Goal: Find specific page/section: Find specific page/section

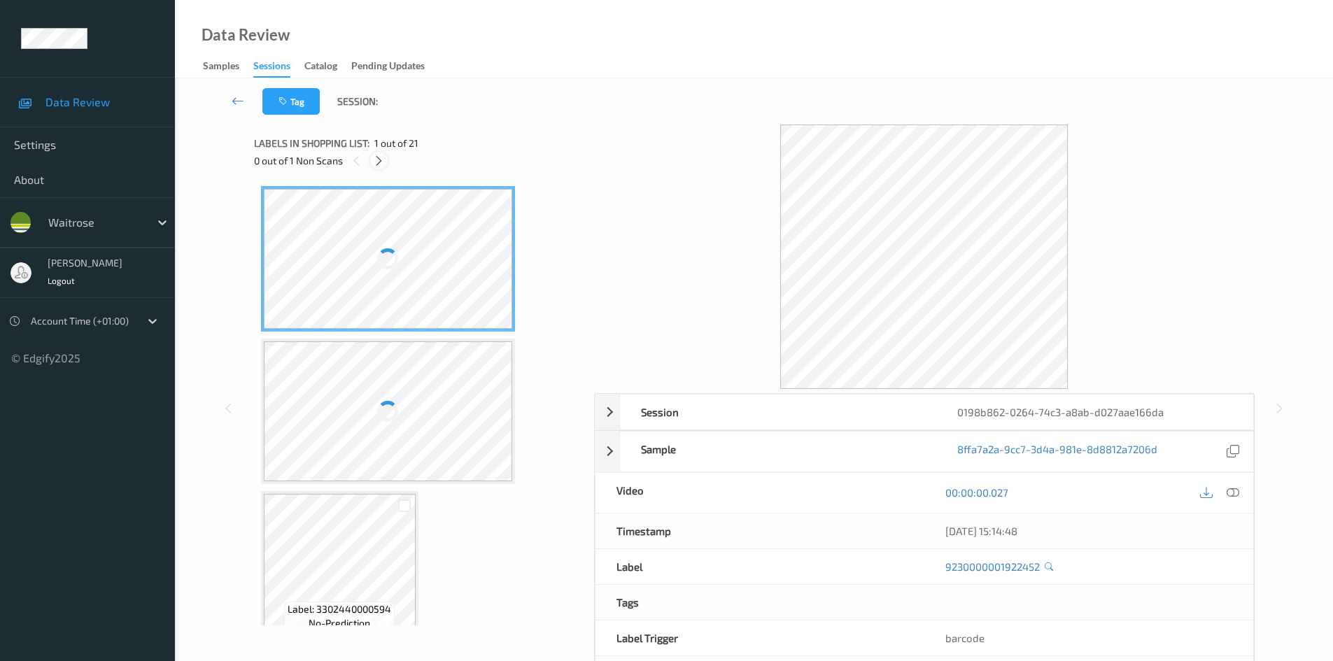
click at [381, 158] on icon at bounding box center [379, 161] width 12 height 13
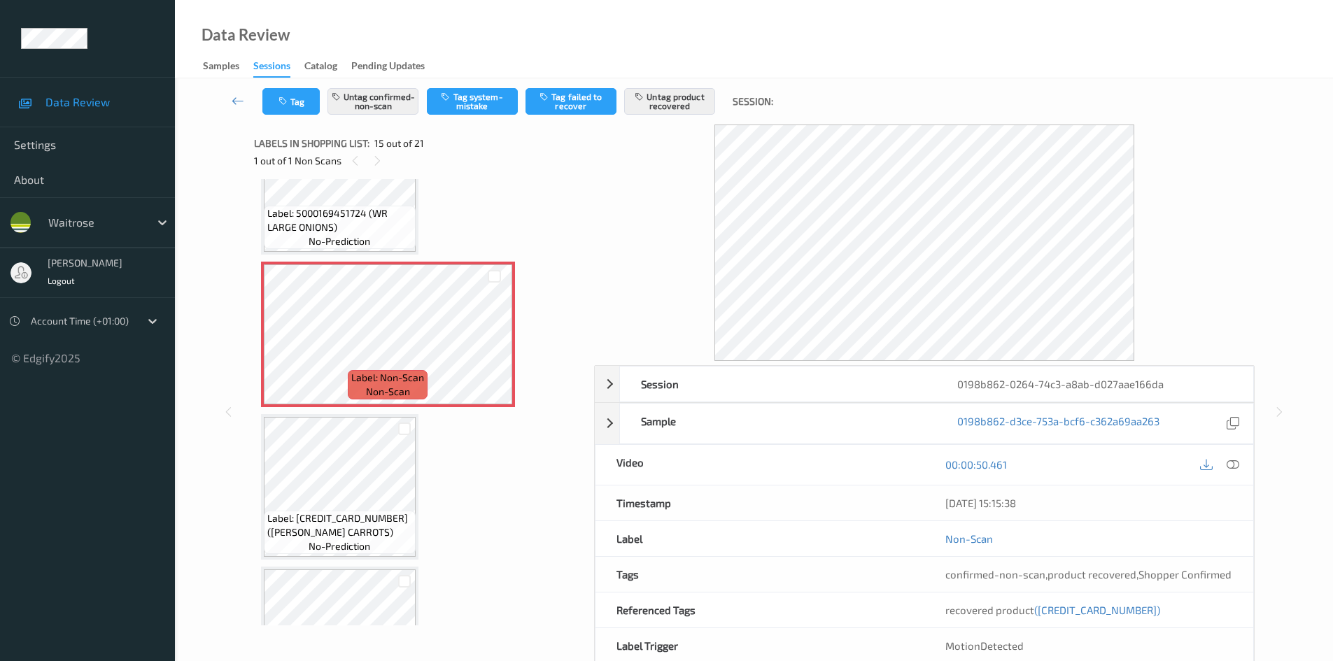
scroll to position [1990, 0]
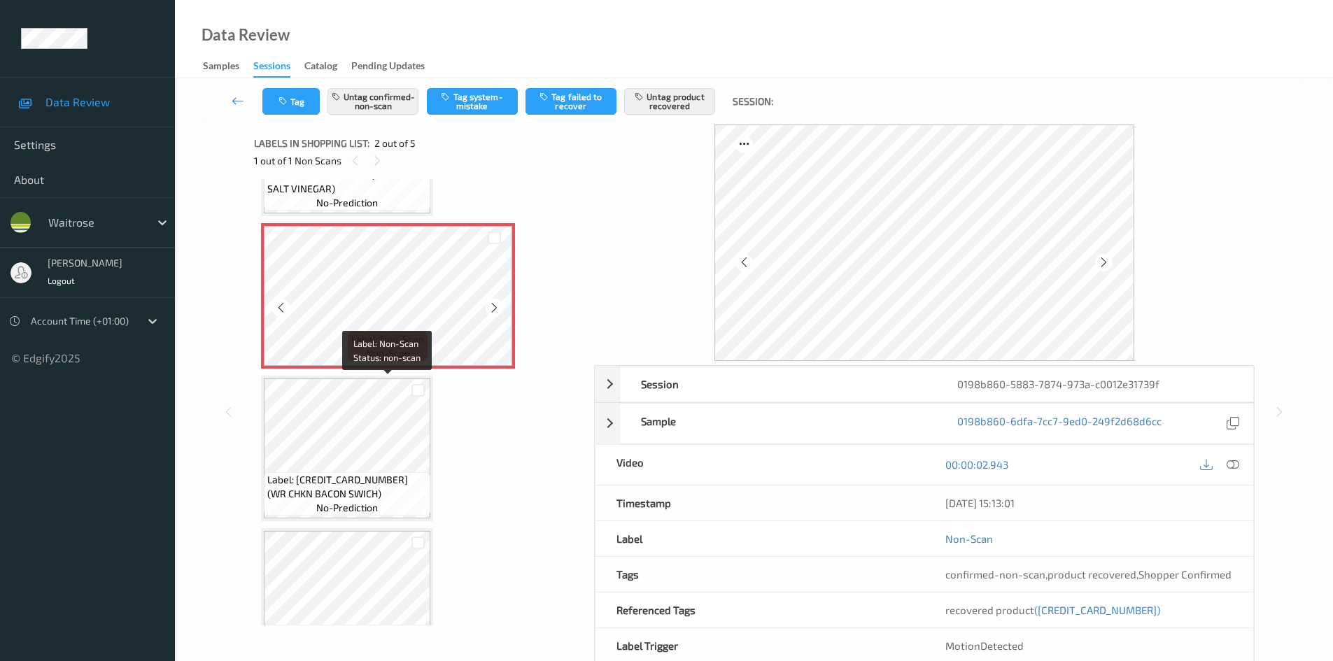
scroll to position [140, 0]
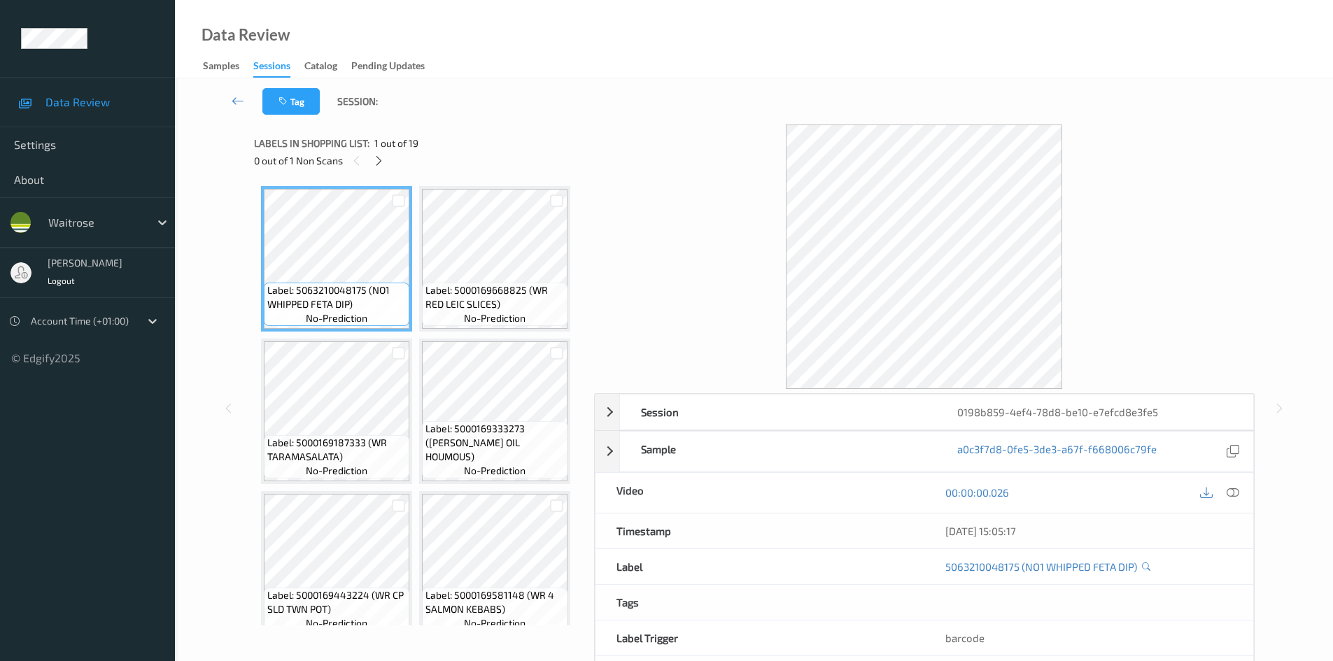
click at [383, 150] on span "1 out of 19" at bounding box center [396, 143] width 44 height 14
click at [379, 157] on icon at bounding box center [379, 161] width 12 height 13
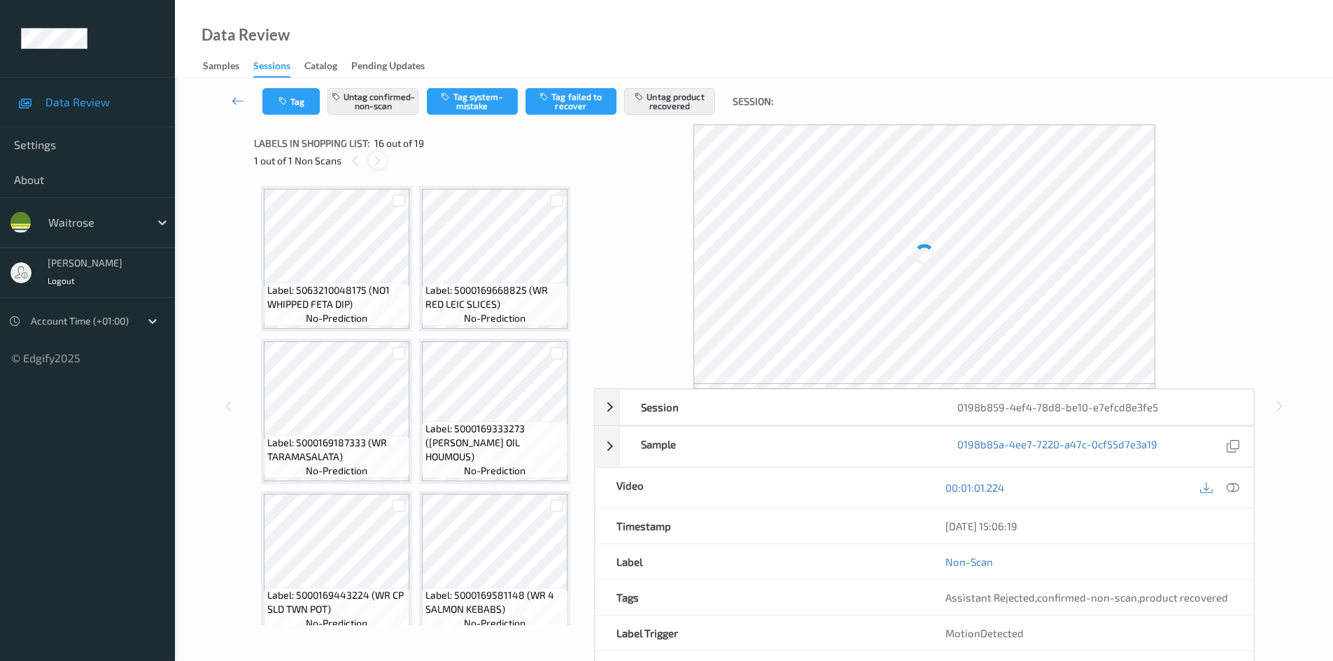
scroll to position [1075, 0]
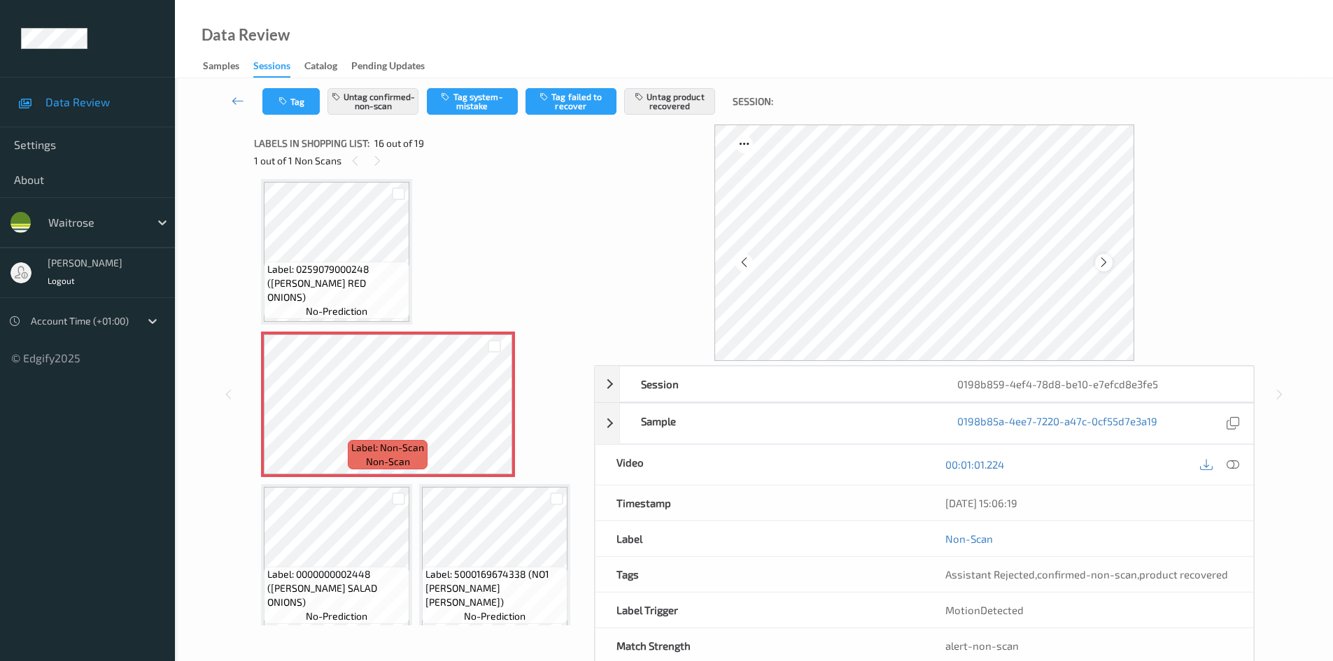
click at [1104, 260] on icon at bounding box center [1104, 262] width 12 height 13
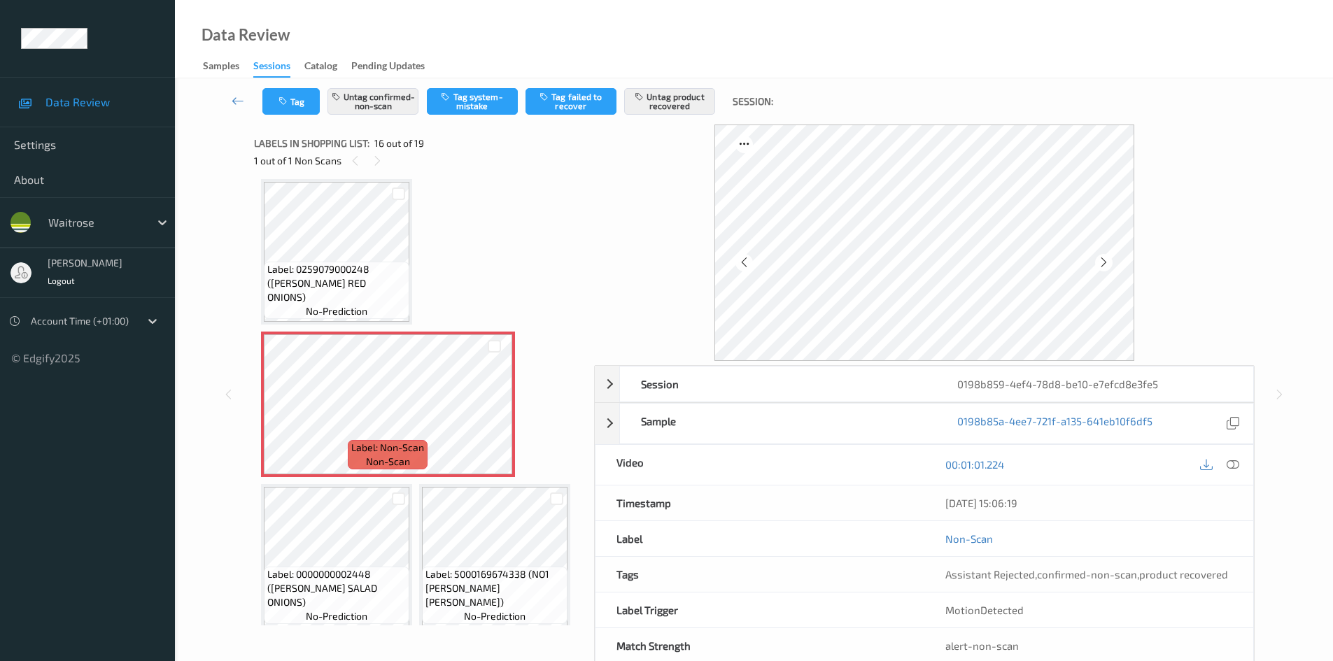
click at [1104, 260] on icon at bounding box center [1104, 262] width 12 height 13
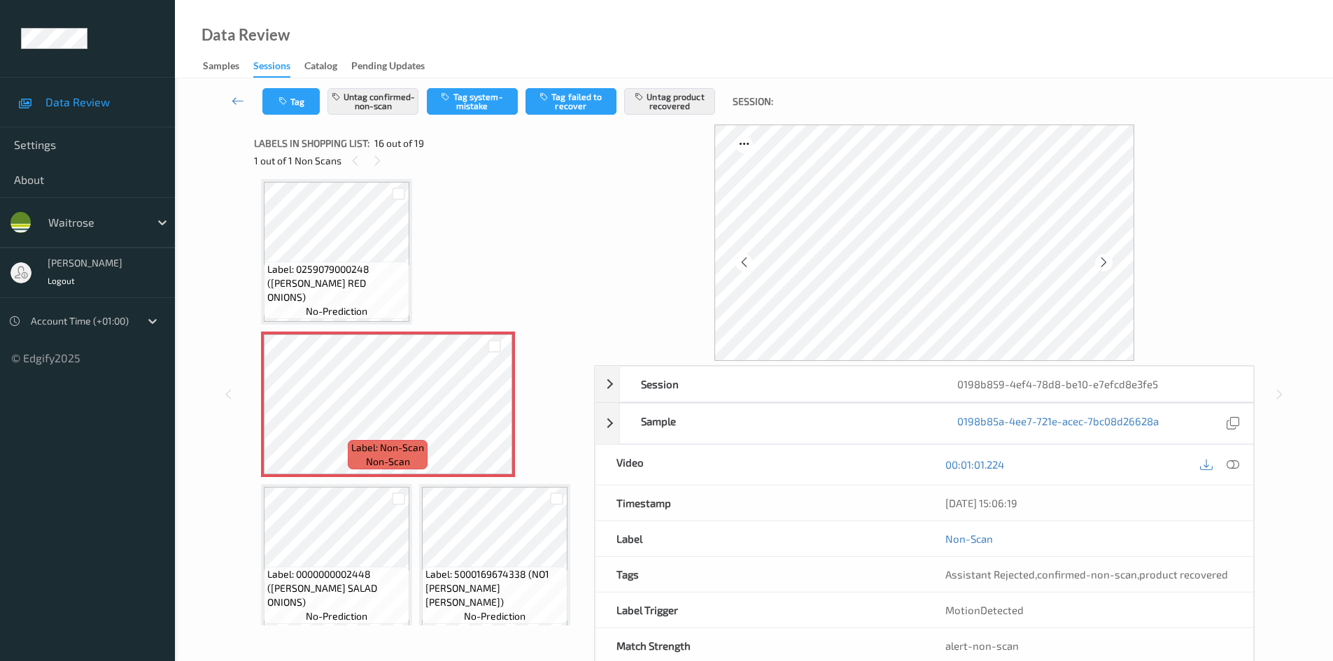
click at [1104, 260] on icon at bounding box center [1104, 262] width 12 height 13
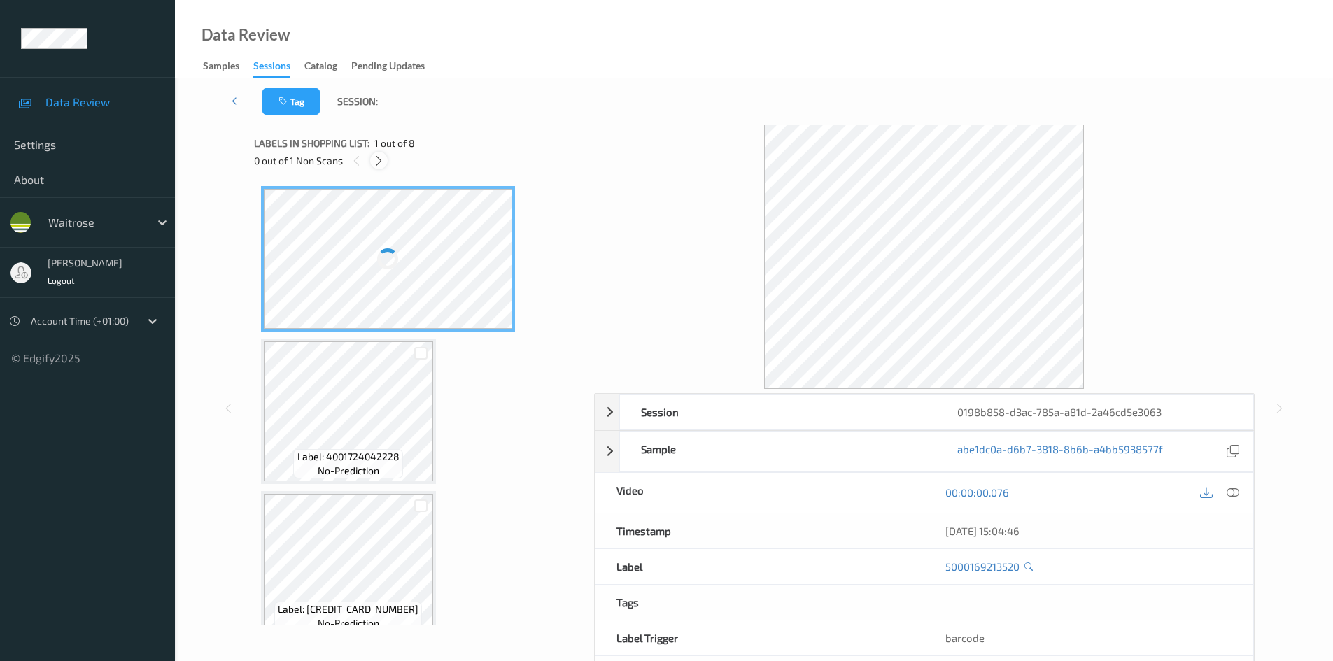
click at [381, 165] on icon at bounding box center [379, 161] width 12 height 13
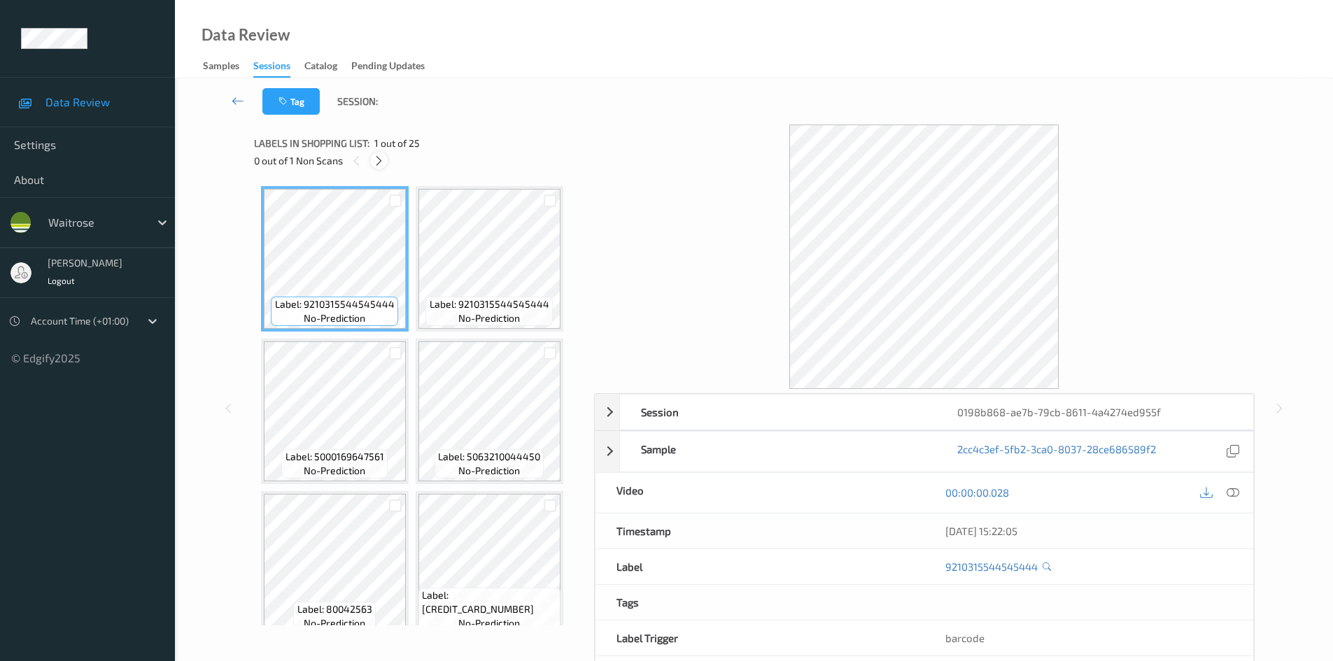
click at [381, 157] on icon at bounding box center [379, 161] width 12 height 13
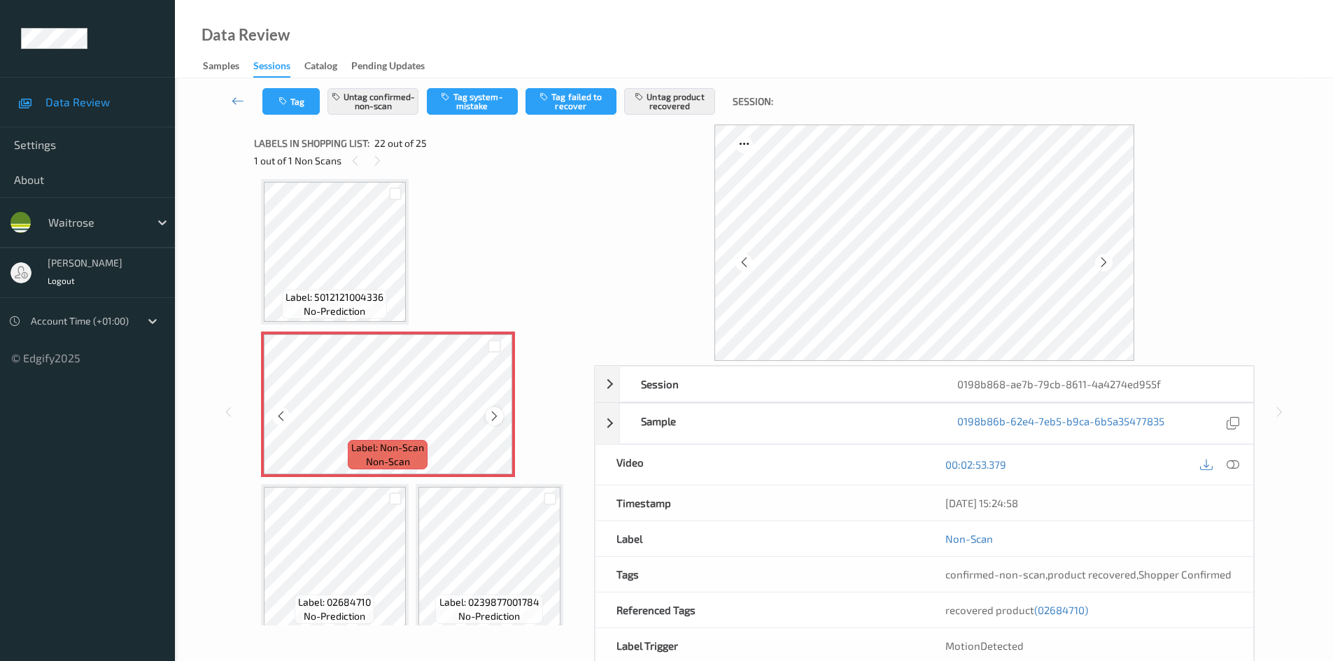
click at [497, 419] on icon at bounding box center [494, 416] width 12 height 13
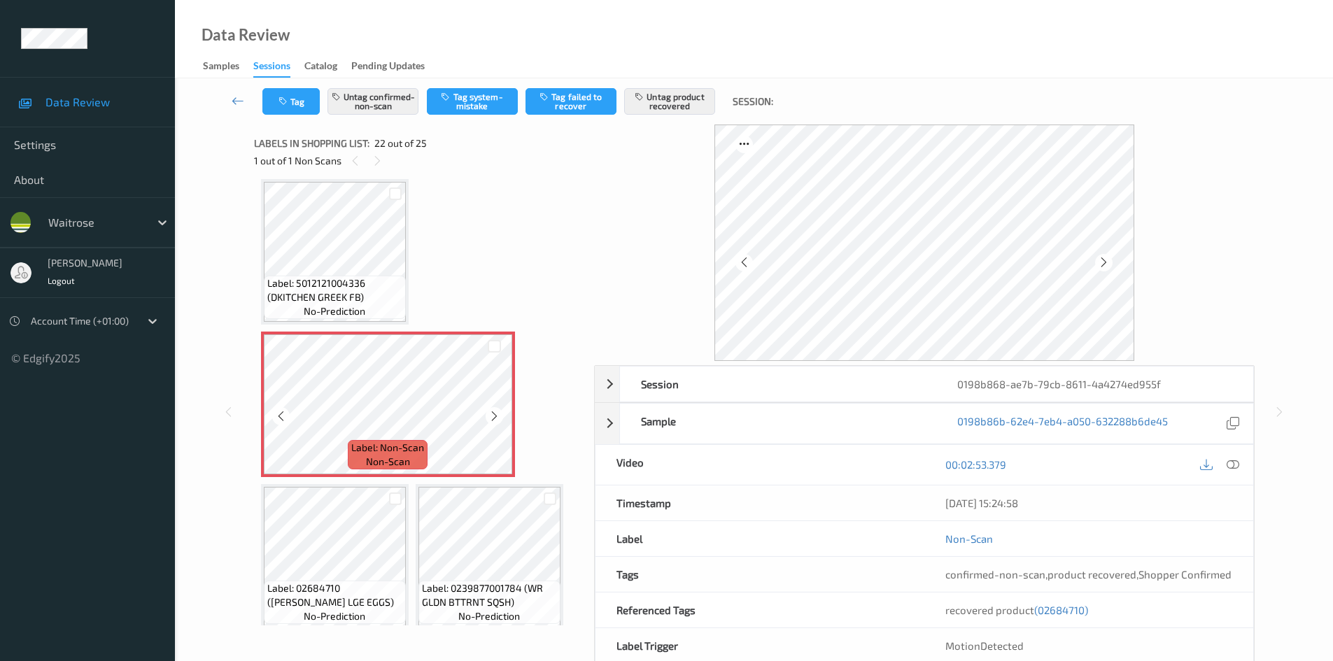
click at [497, 419] on icon at bounding box center [494, 416] width 12 height 13
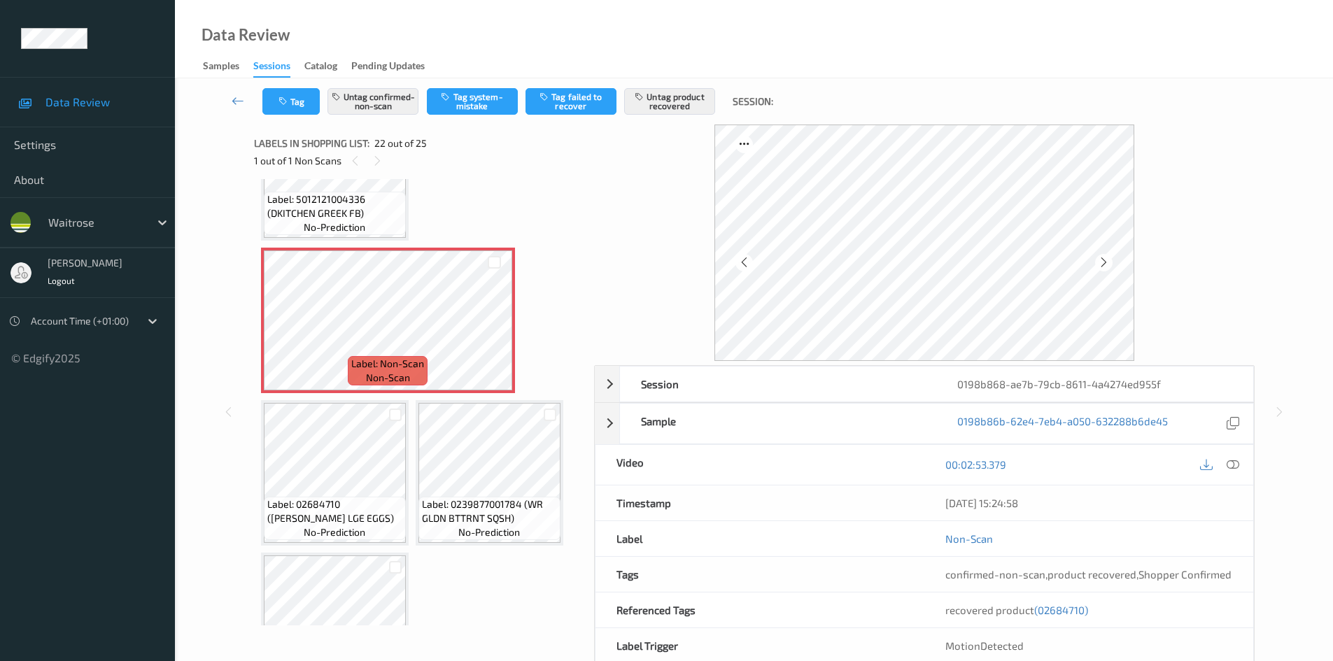
scroll to position [1673, 0]
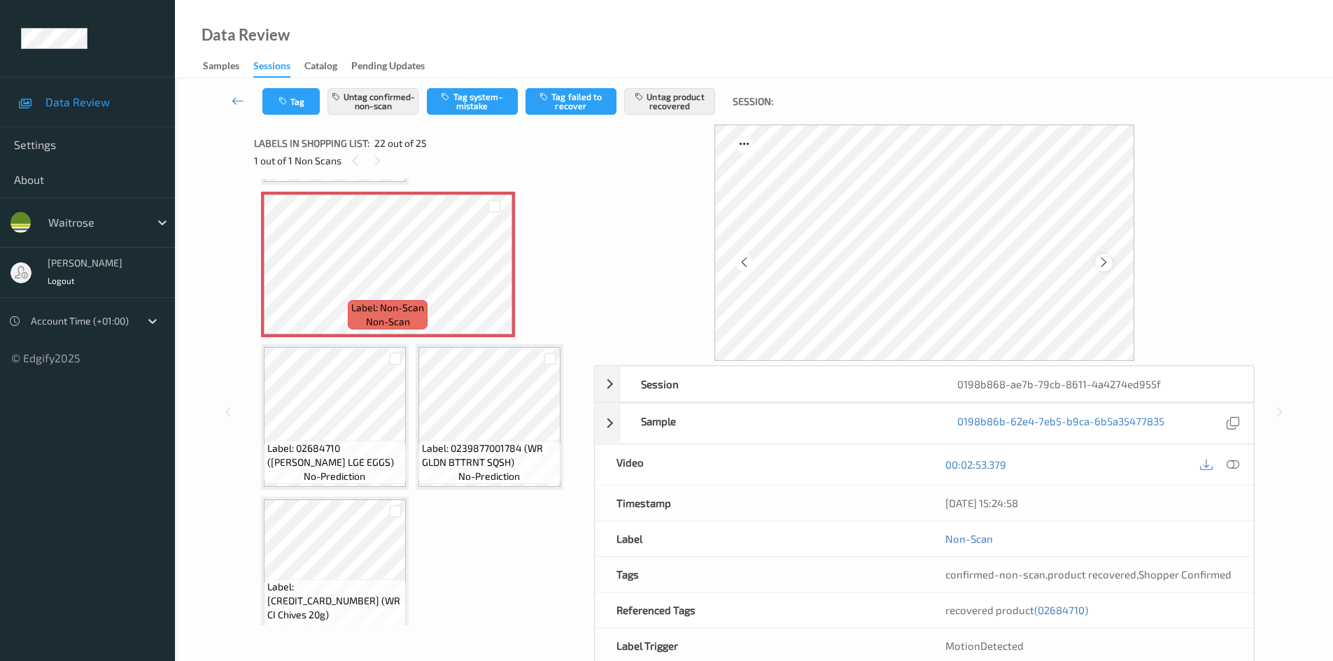
click at [1106, 263] on icon at bounding box center [1104, 262] width 12 height 13
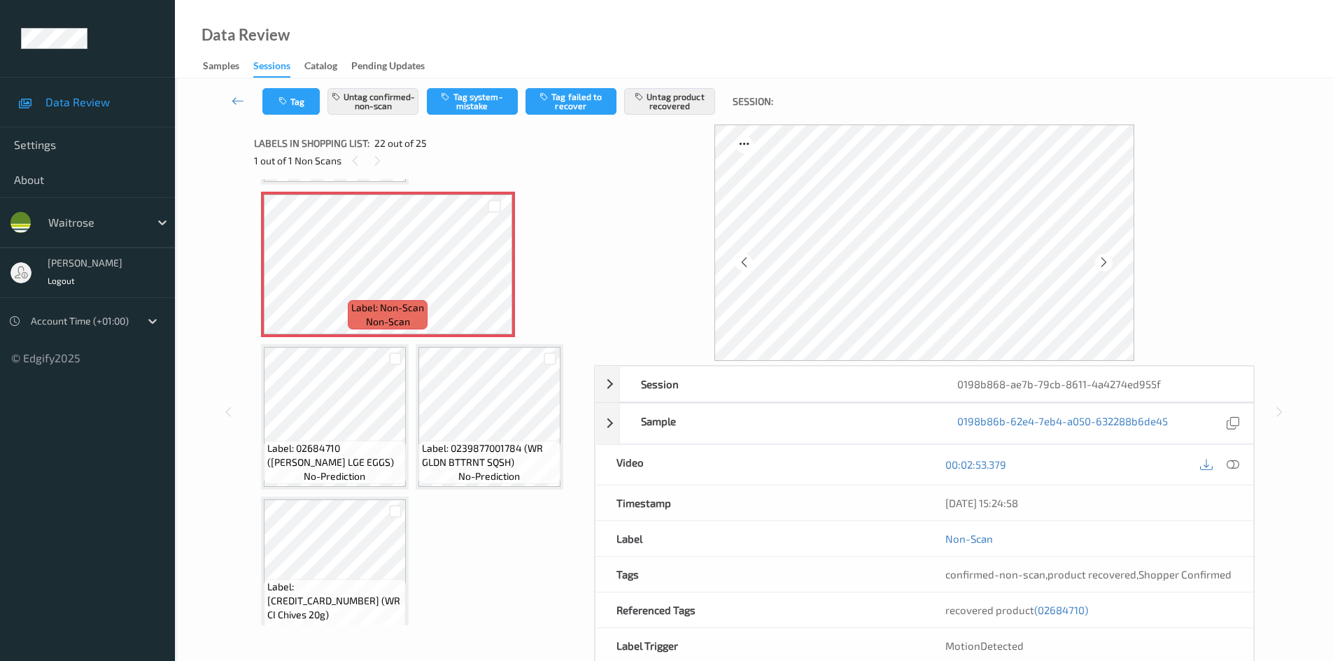
click at [1106, 263] on icon at bounding box center [1104, 262] width 12 height 13
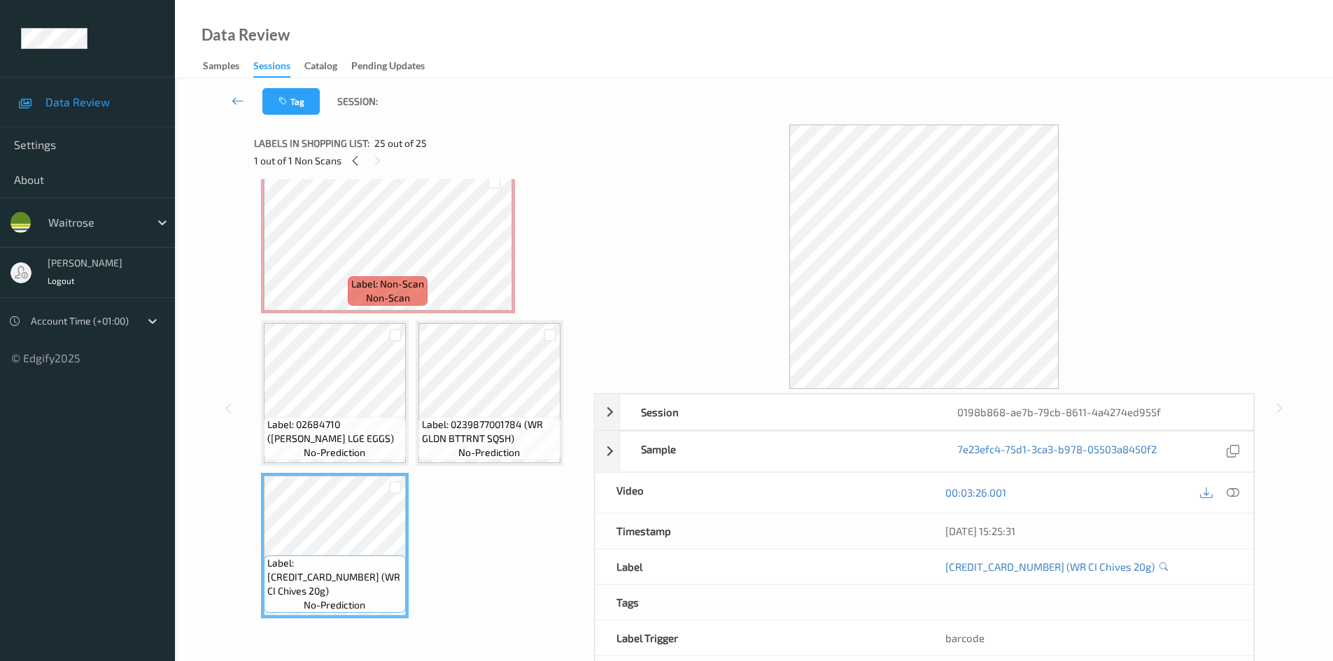
scroll to position [1626, 0]
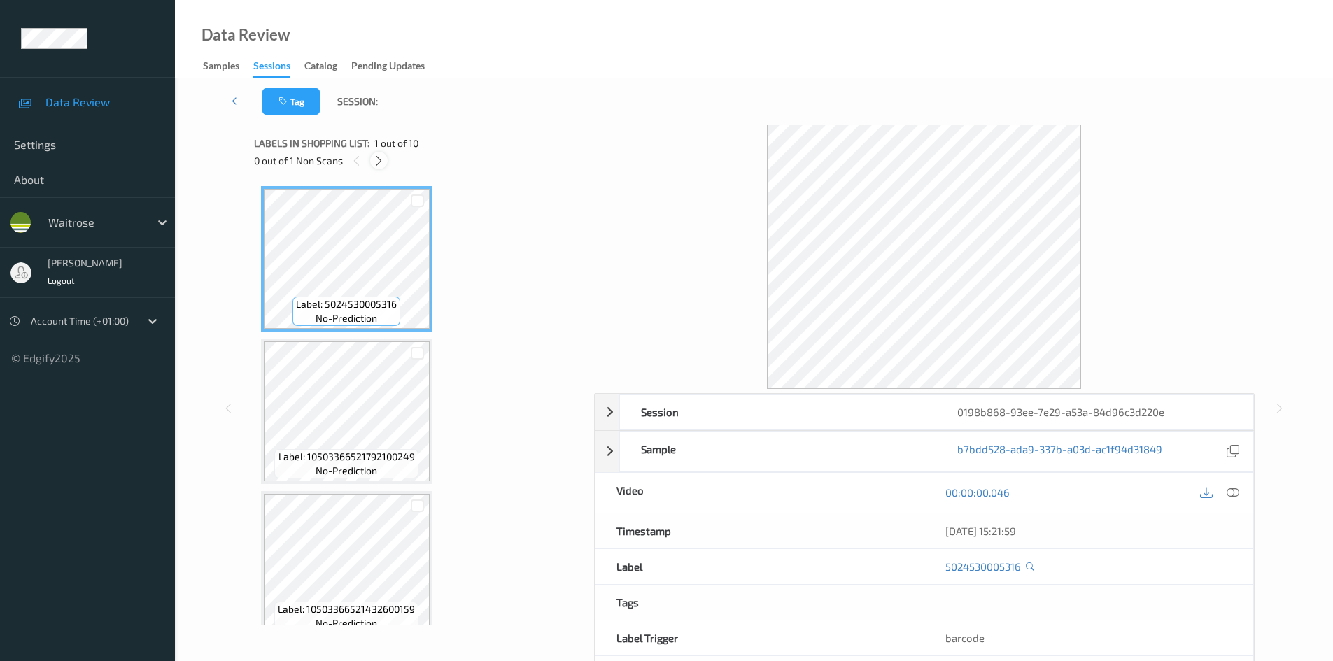
click at [381, 164] on icon at bounding box center [379, 161] width 12 height 13
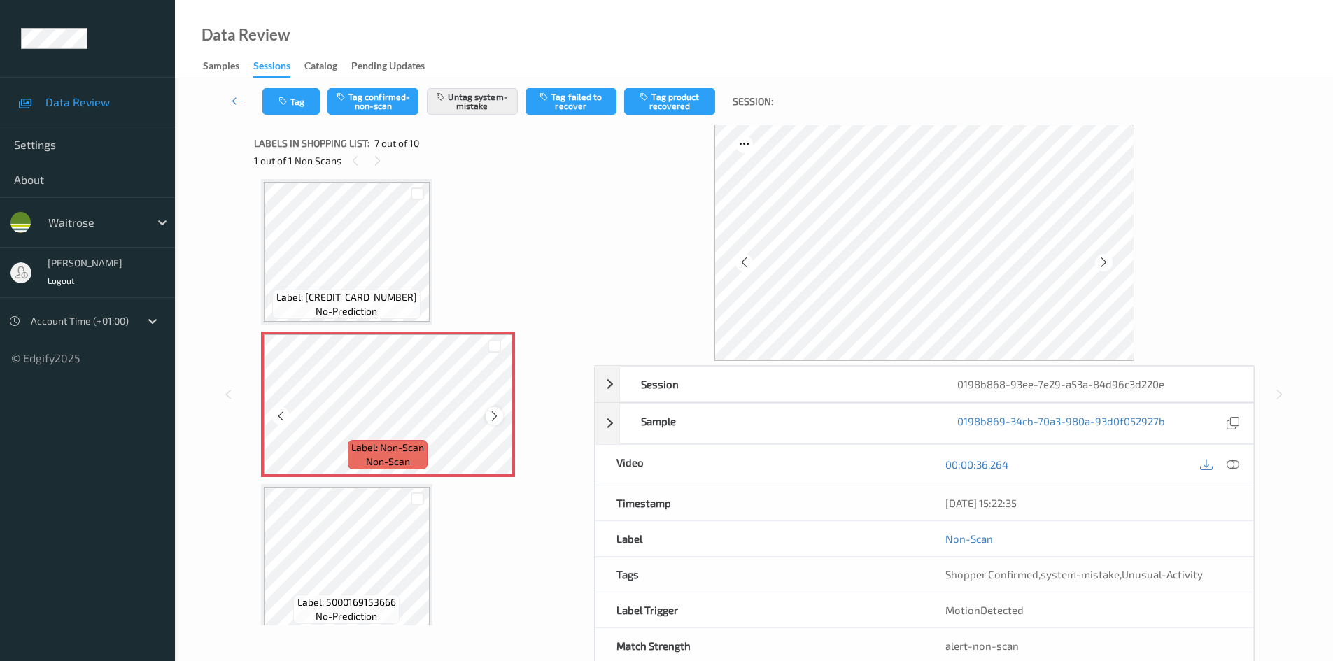
click at [493, 416] on icon at bounding box center [494, 416] width 12 height 13
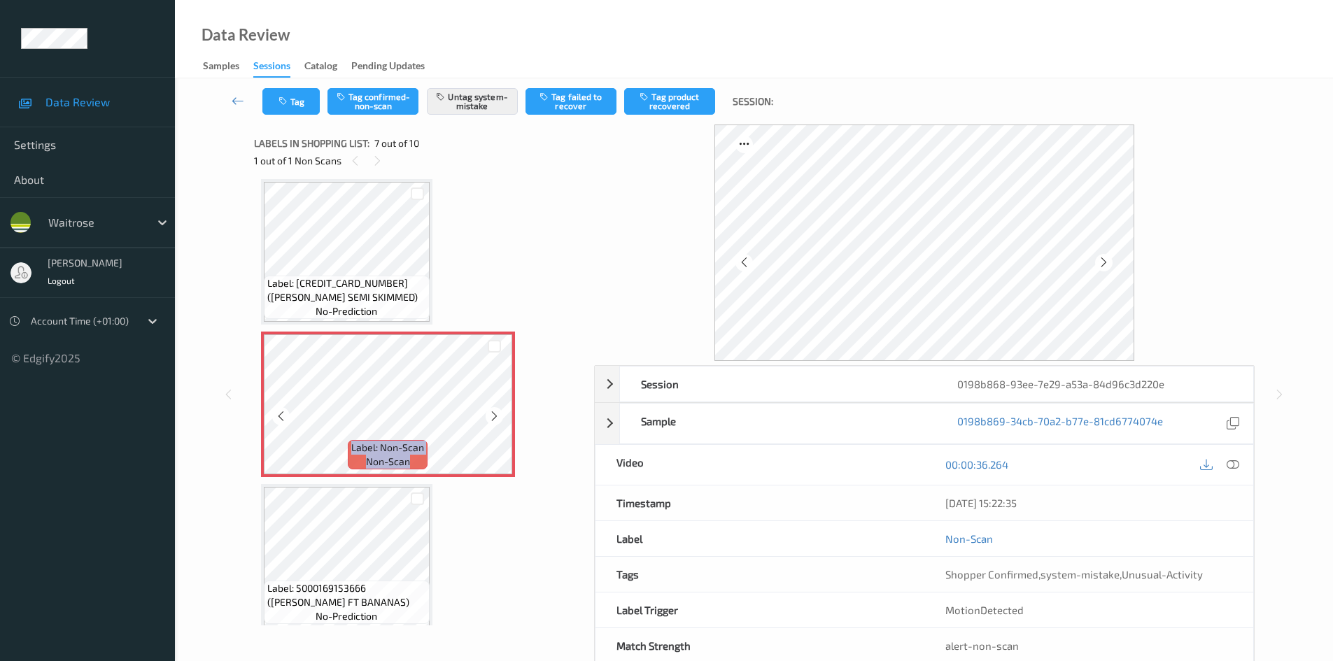
click at [493, 416] on icon at bounding box center [494, 416] width 12 height 13
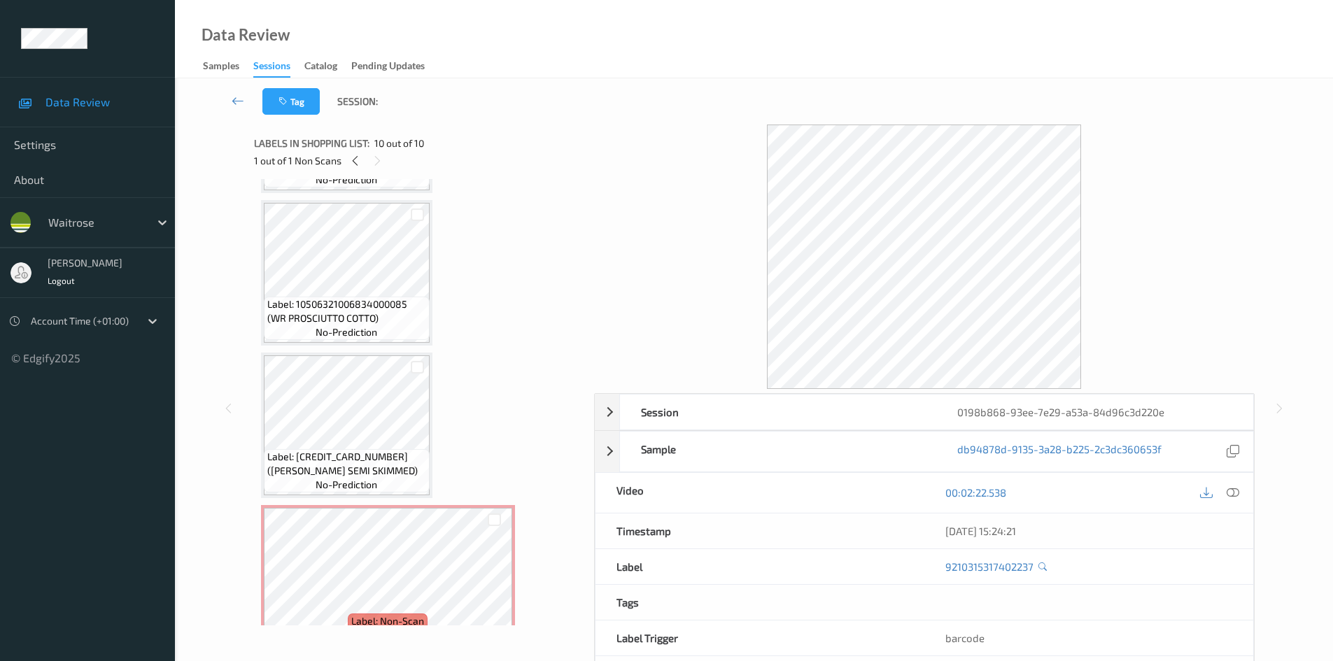
scroll to position [666, 0]
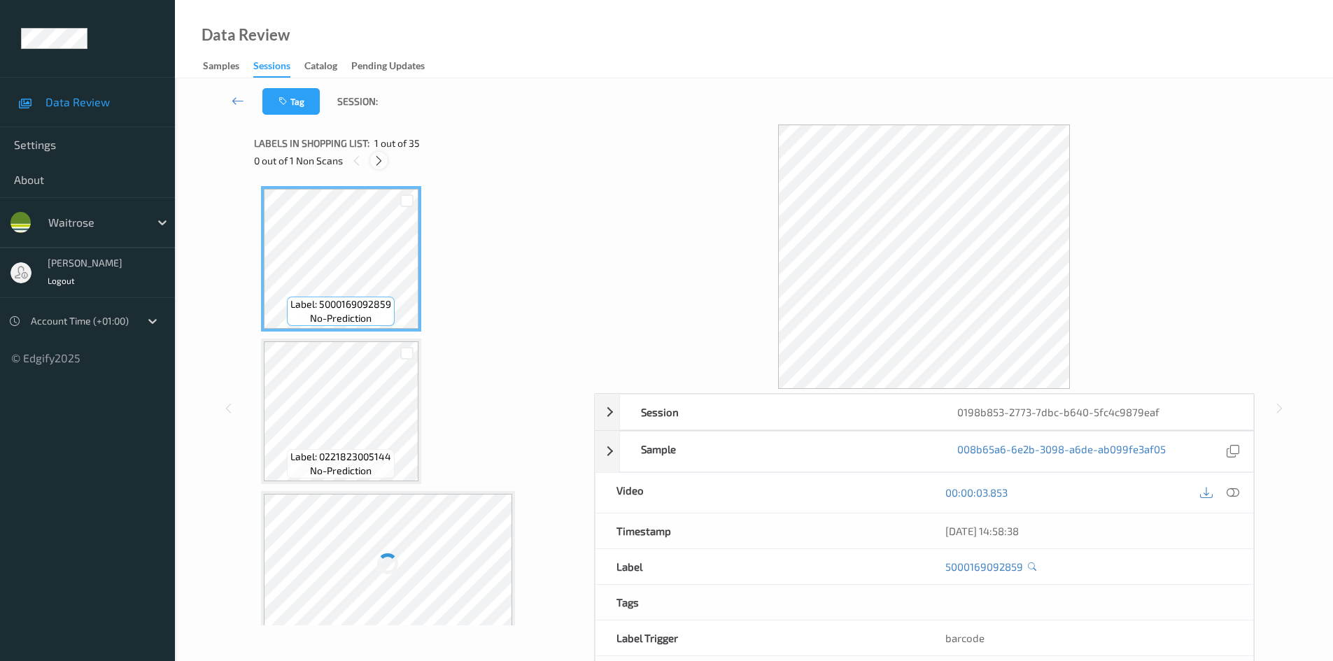
click at [382, 160] on icon at bounding box center [379, 161] width 12 height 13
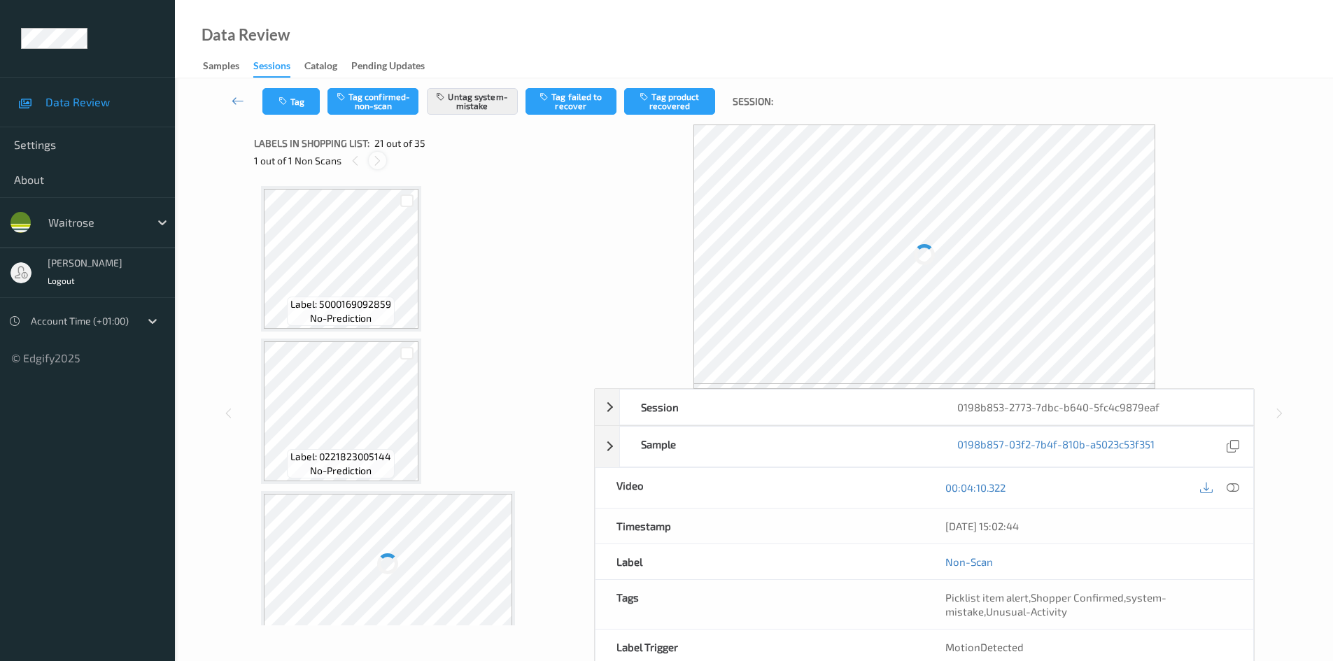
scroll to position [2906, 0]
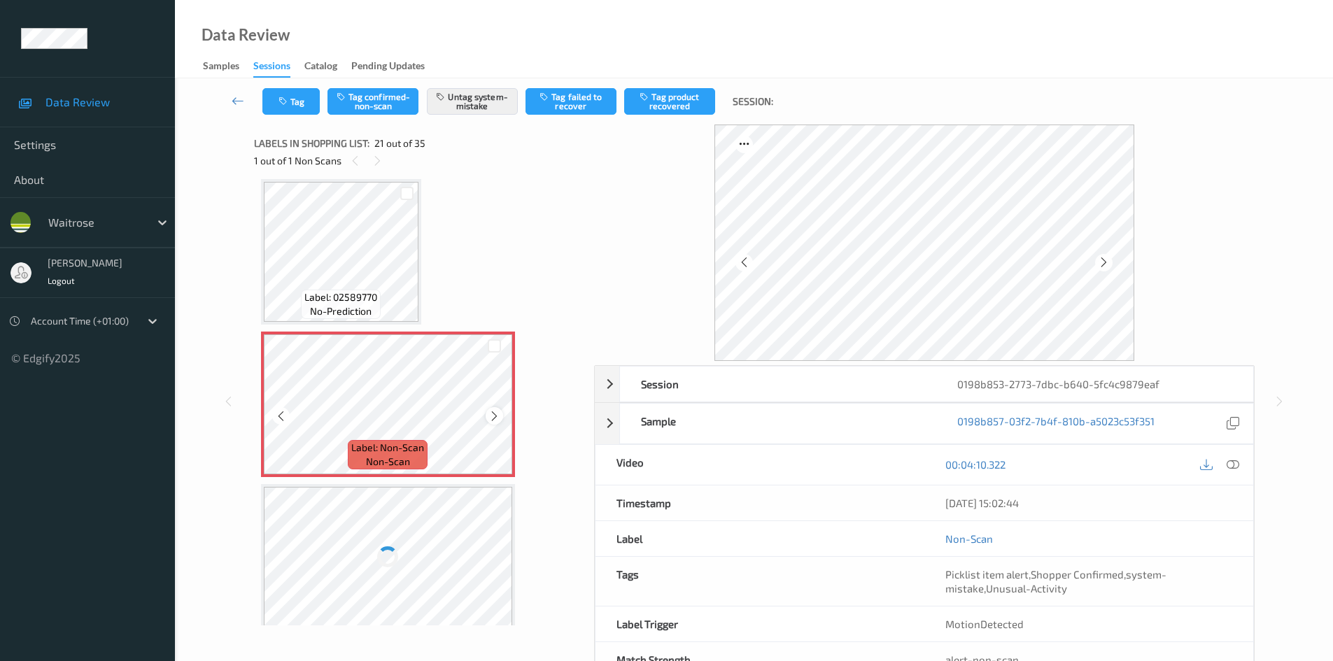
click at [495, 416] on icon at bounding box center [494, 416] width 12 height 13
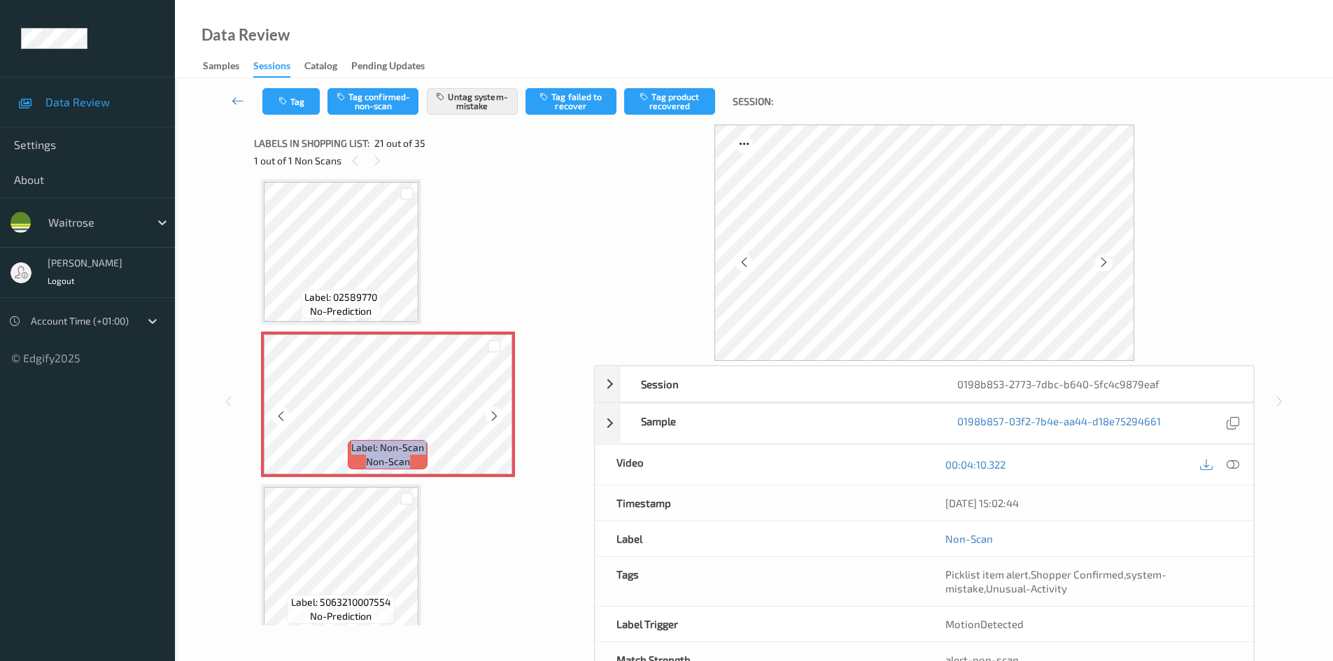
click at [495, 416] on icon at bounding box center [494, 416] width 12 height 13
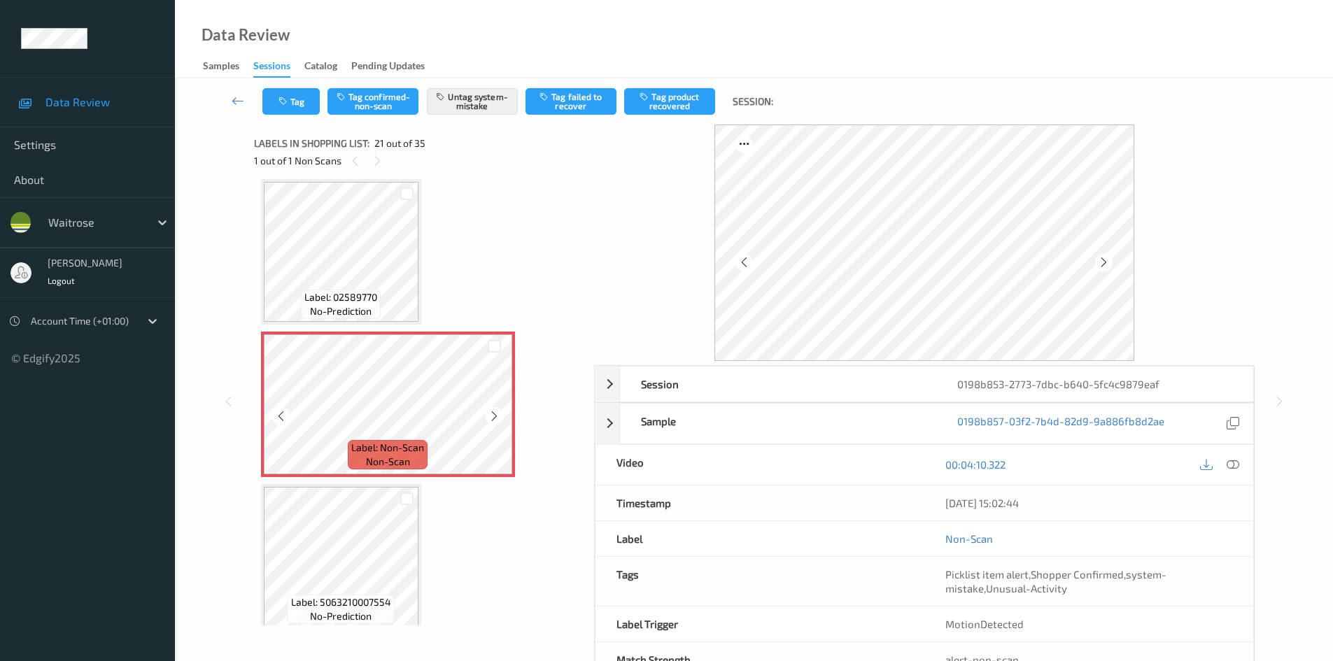
click at [495, 416] on icon at bounding box center [494, 416] width 12 height 13
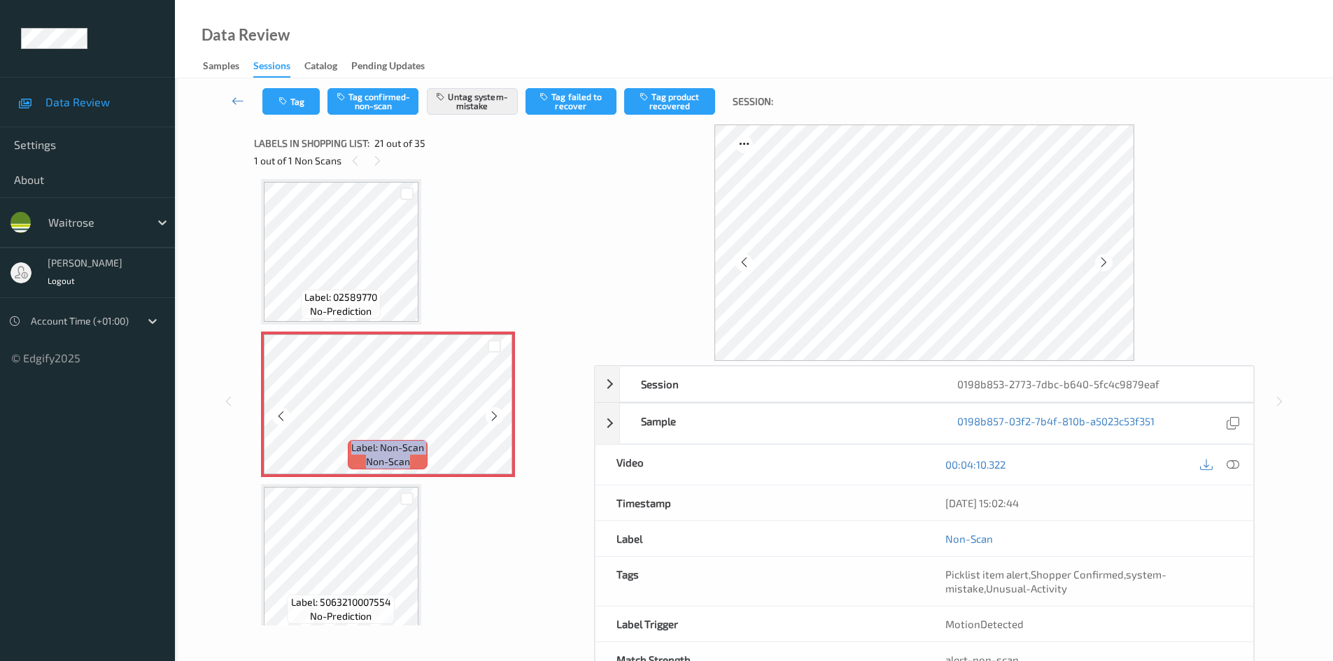
click at [495, 416] on icon at bounding box center [494, 416] width 12 height 13
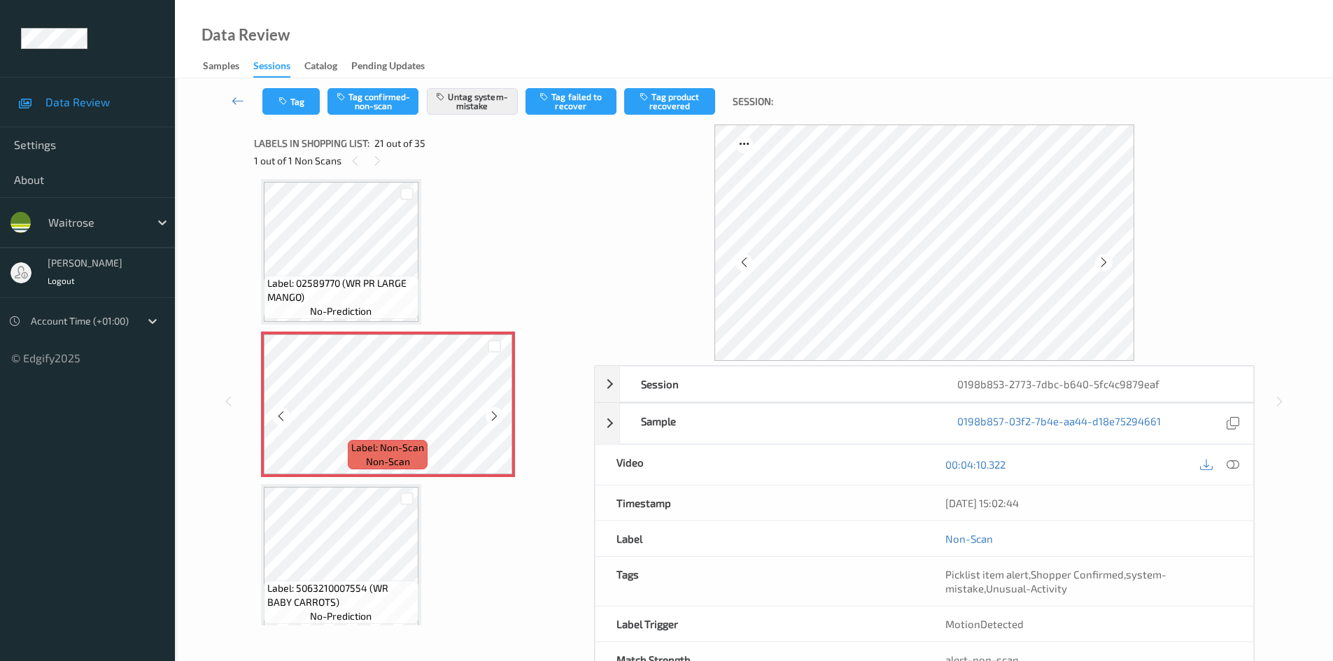
click at [495, 416] on icon at bounding box center [494, 416] width 12 height 13
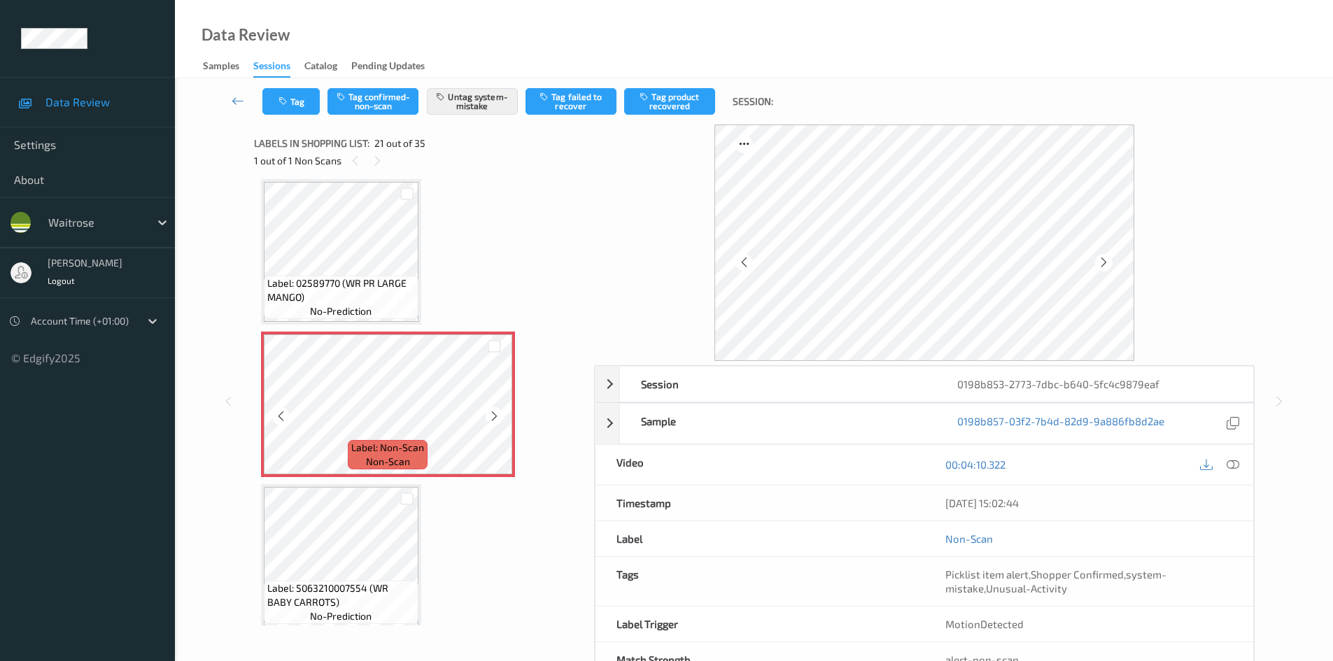
click at [495, 416] on icon at bounding box center [494, 416] width 12 height 13
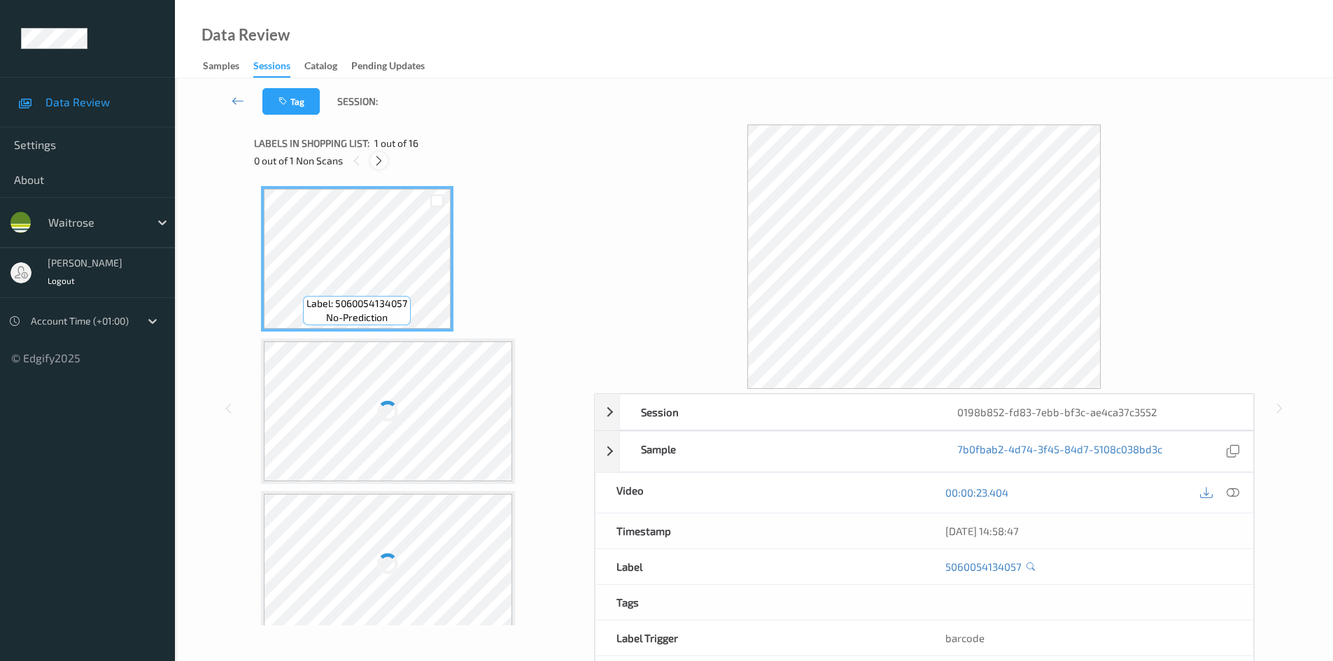
click at [381, 160] on icon at bounding box center [379, 161] width 12 height 13
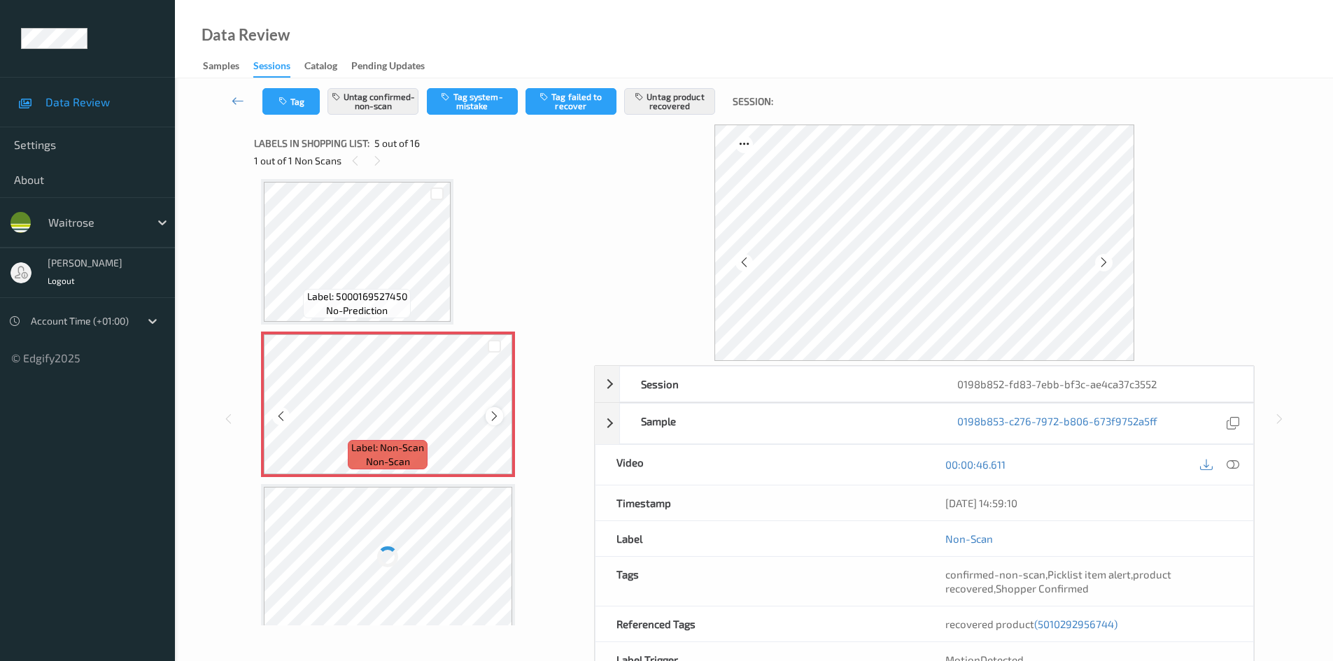
click at [491, 418] on icon at bounding box center [494, 416] width 12 height 13
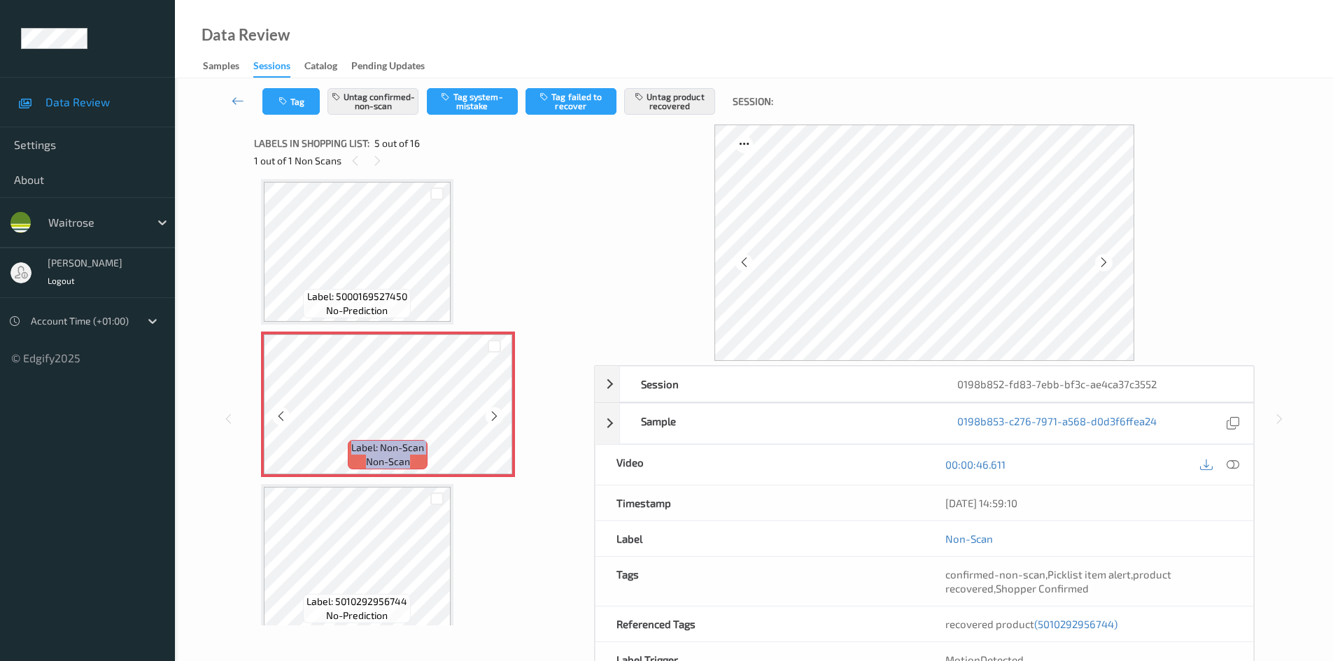
click at [491, 418] on icon at bounding box center [494, 416] width 12 height 13
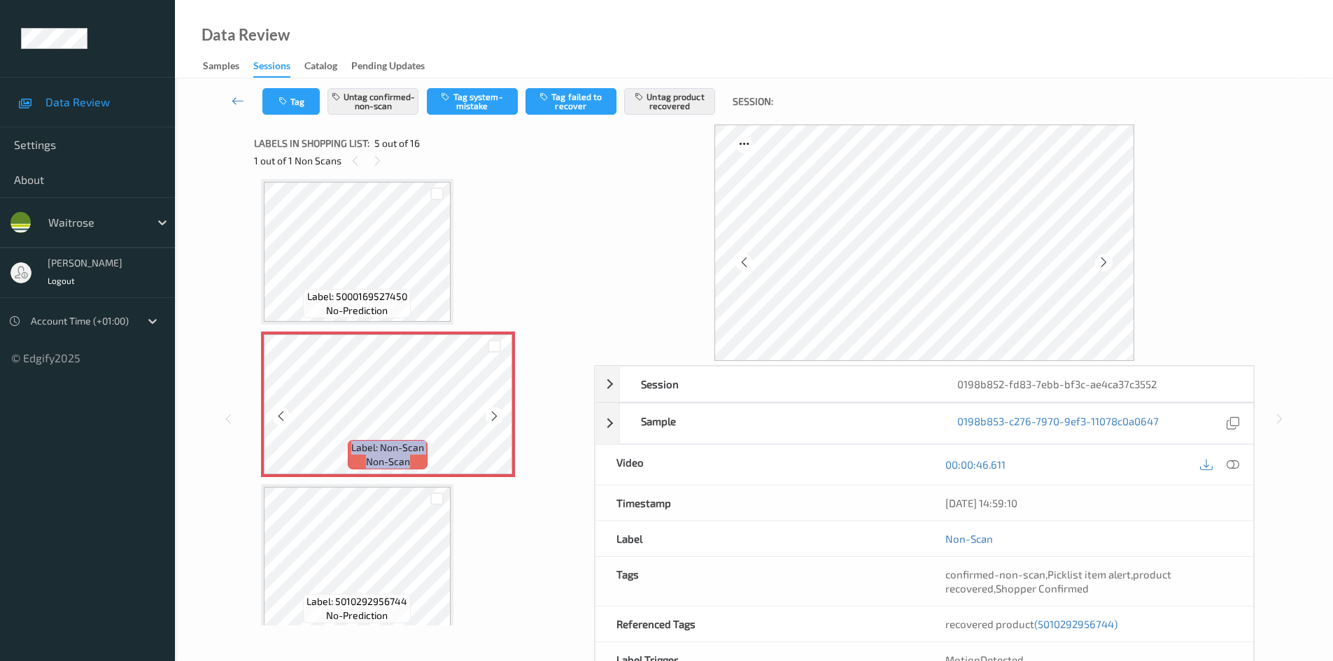
click at [491, 418] on icon at bounding box center [494, 416] width 12 height 13
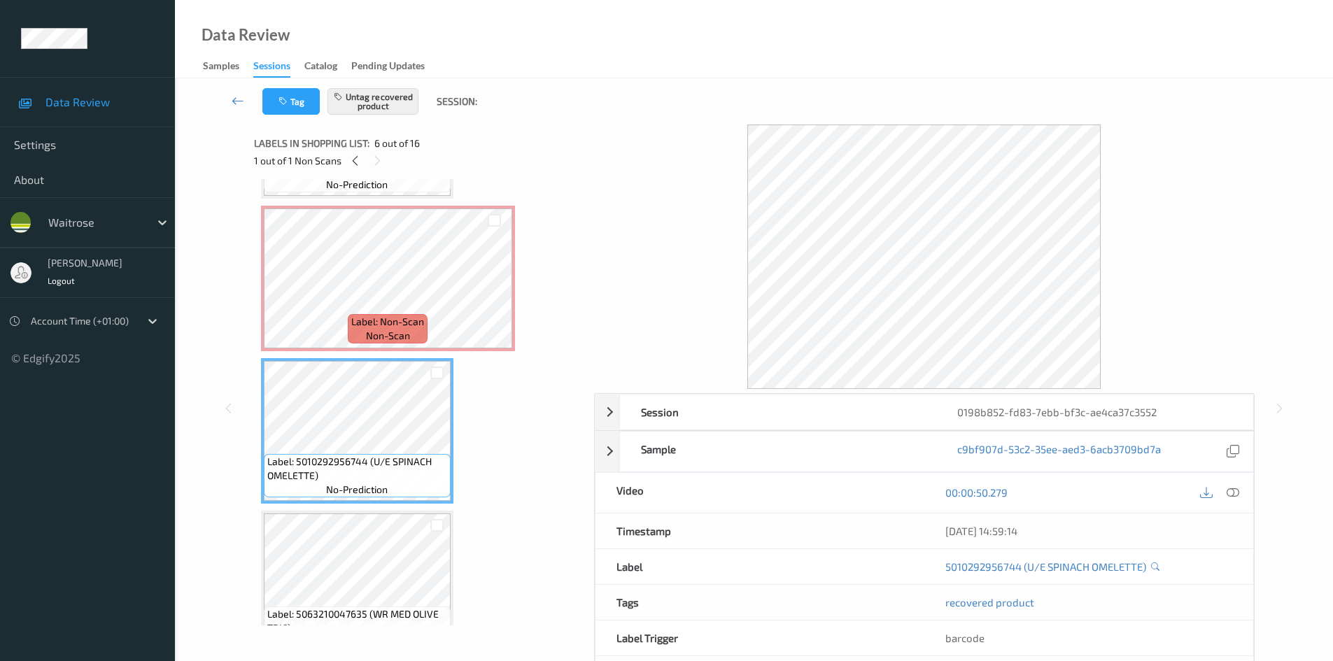
scroll to position [661, 0]
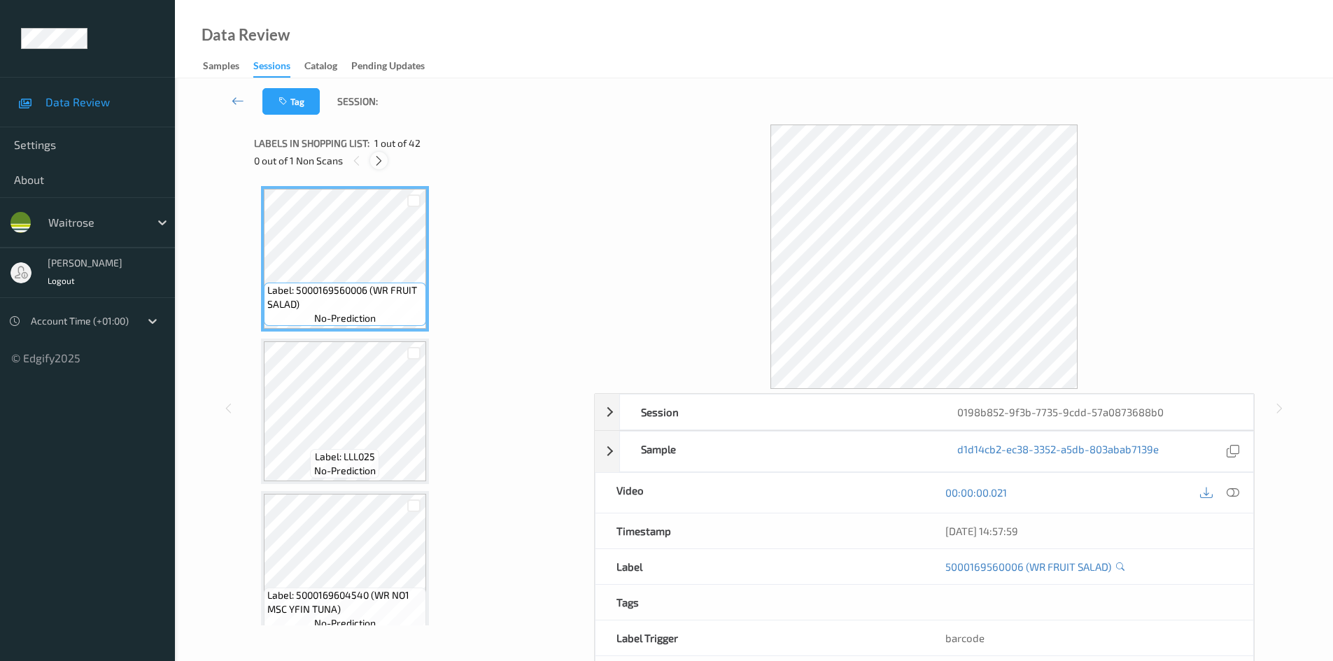
click at [379, 159] on icon at bounding box center [379, 161] width 12 height 13
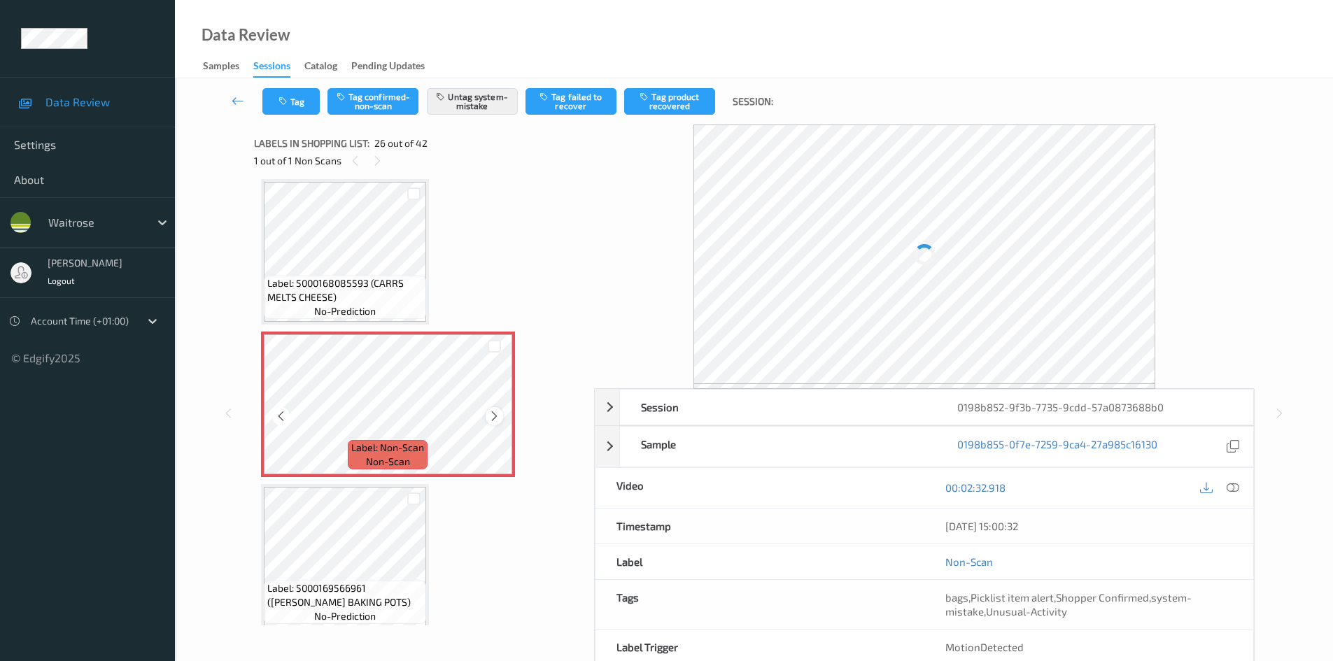
click at [493, 412] on icon at bounding box center [494, 416] width 12 height 13
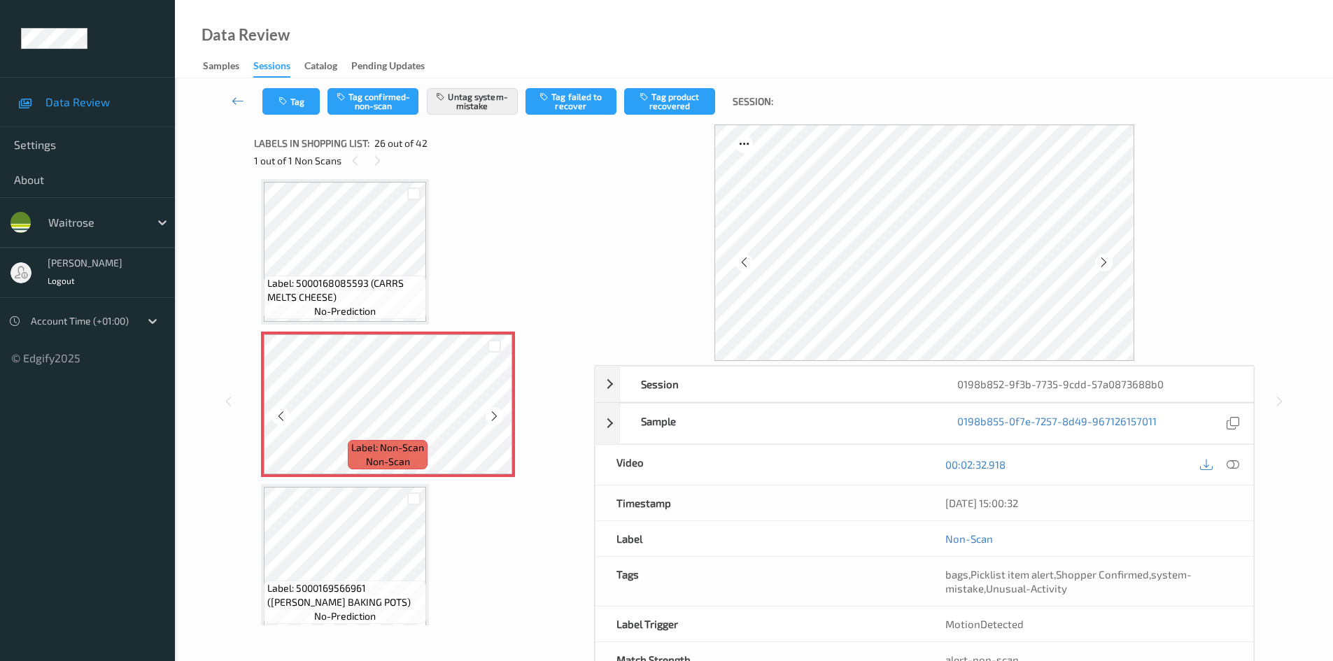
click at [493, 412] on icon at bounding box center [494, 416] width 12 height 13
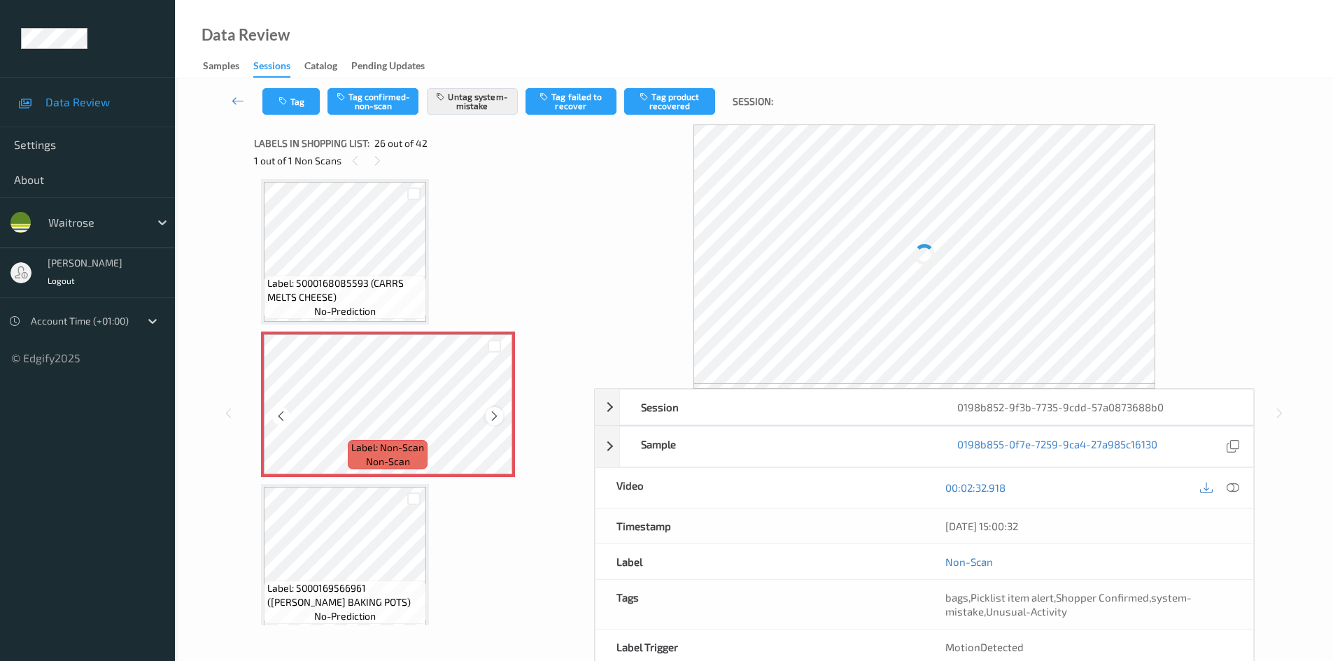
click at [490, 413] on icon at bounding box center [494, 416] width 12 height 13
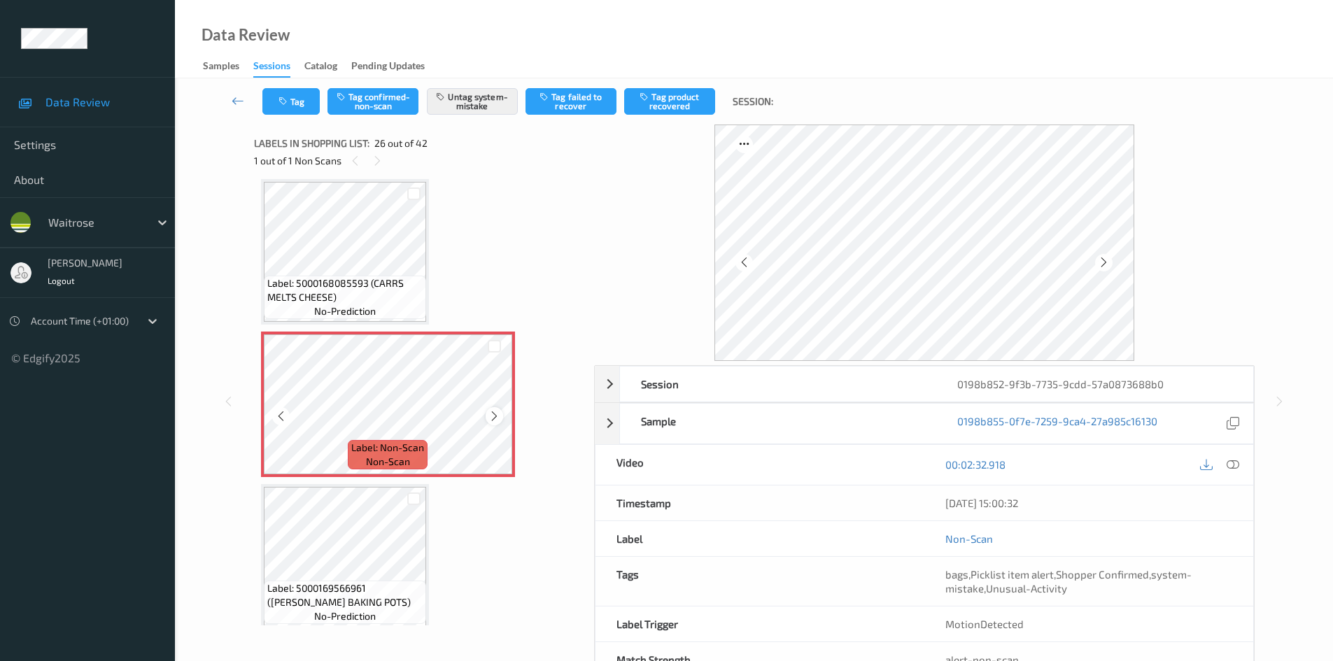
click at [491, 418] on icon at bounding box center [494, 416] width 12 height 13
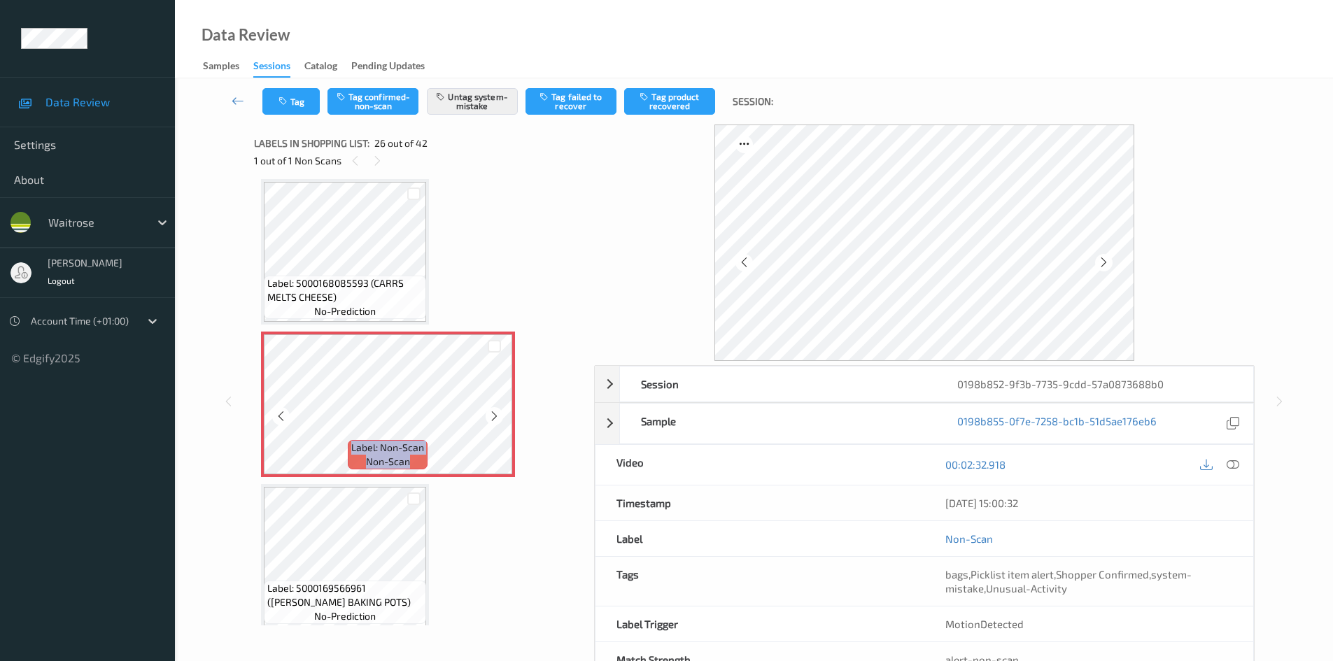
click at [491, 418] on icon at bounding box center [494, 416] width 12 height 13
click at [1231, 469] on icon at bounding box center [1233, 464] width 13 height 13
